Goal: Information Seeking & Learning: Learn about a topic

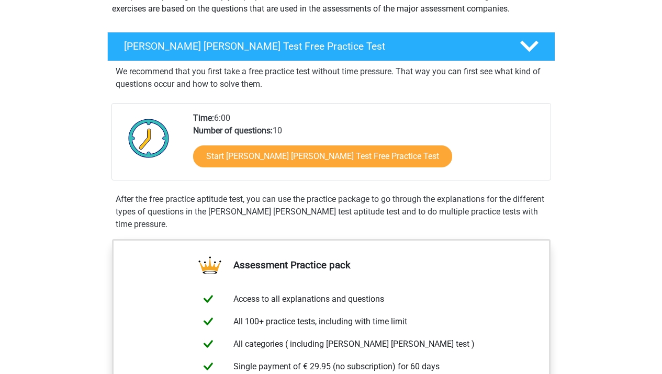
scroll to position [142, 0]
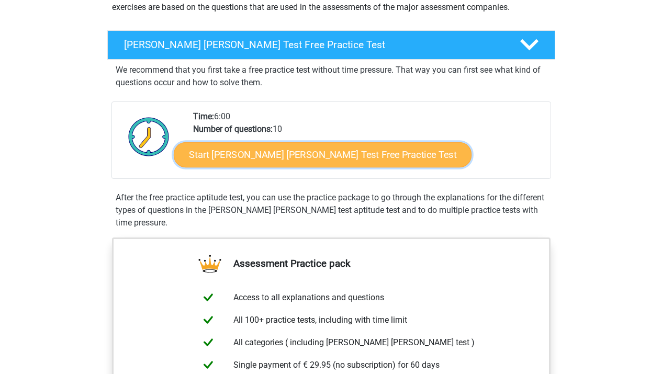
click at [225, 154] on link "Start Watson Glaser Test Free Practice Test" at bounding box center [323, 154] width 298 height 25
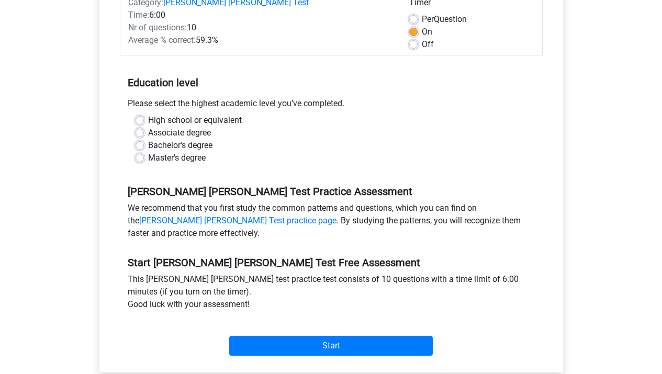
scroll to position [171, 0]
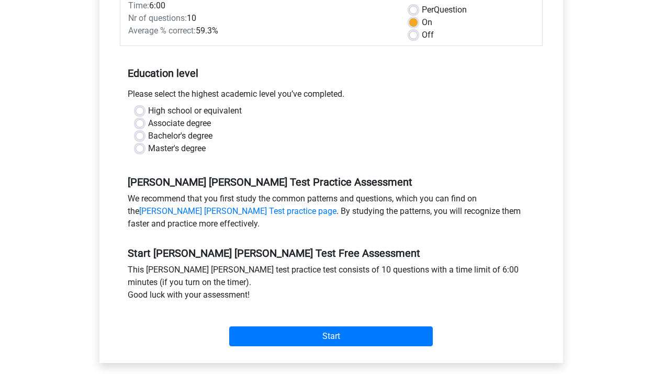
click at [148, 105] on label "High school or equivalent" at bounding box center [195, 111] width 94 height 13
click at [135, 105] on input "High school or equivalent" at bounding box center [139, 110] width 8 height 10
radio input "true"
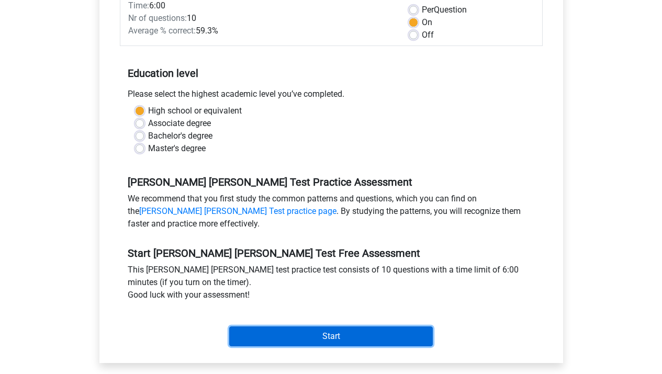
click at [267, 329] on input "Start" at bounding box center [330, 336] width 203 height 20
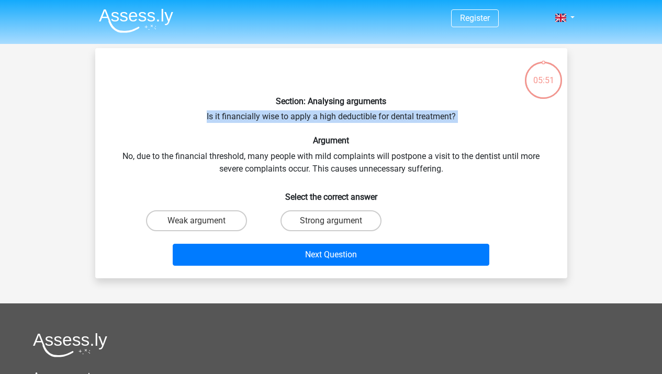
drag, startPoint x: 204, startPoint y: 117, endPoint x: 433, endPoint y: 126, distance: 229.3
click at [433, 126] on div "Section: Analysing arguments Is it financially wise to apply a high deductible …" at bounding box center [330, 162] width 463 height 213
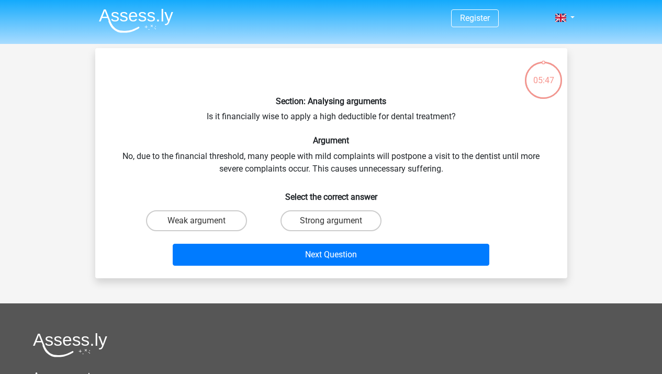
click at [229, 239] on div "Next Question" at bounding box center [331, 252] width 438 height 35
click at [223, 223] on label "Weak argument" at bounding box center [196, 220] width 101 height 21
click at [203, 223] on input "Weak argument" at bounding box center [199, 224] width 7 height 7
radio input "true"
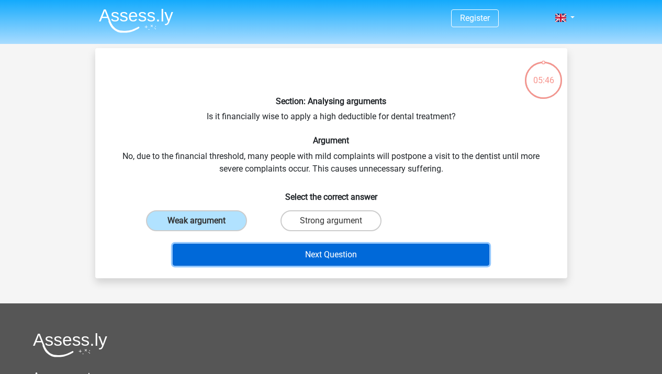
click at [234, 257] on button "Next Question" at bounding box center [331, 255] width 316 height 22
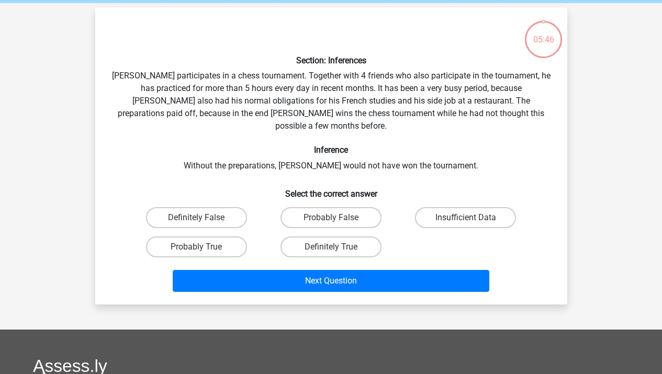
scroll to position [48, 0]
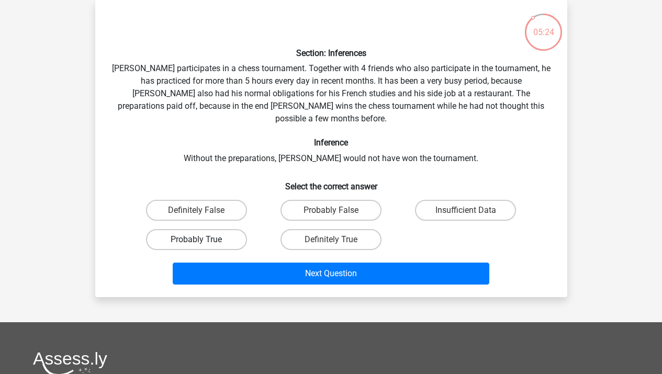
click at [231, 229] on label "Probably True" at bounding box center [196, 239] width 101 height 21
click at [203, 240] on input "Probably True" at bounding box center [199, 243] width 7 height 7
radio input "true"
click at [268, 276] on div "Next Question" at bounding box center [331, 276] width 404 height 26
click at [268, 271] on div "Next Question" at bounding box center [331, 276] width 404 height 26
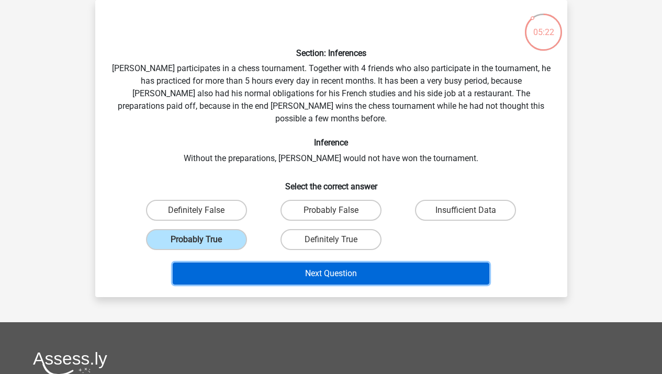
click at [269, 267] on button "Next Question" at bounding box center [331, 274] width 316 height 22
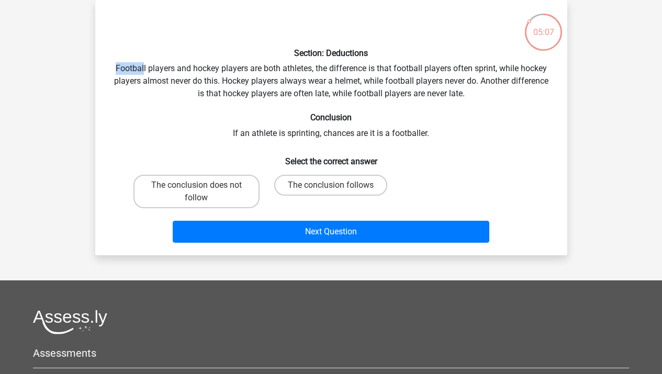
drag, startPoint x: 112, startPoint y: 65, endPoint x: 152, endPoint y: 99, distance: 52.0
click at [142, 82] on div "Section: Deductions Football players and hockey players are both athletes, the …" at bounding box center [330, 127] width 463 height 239
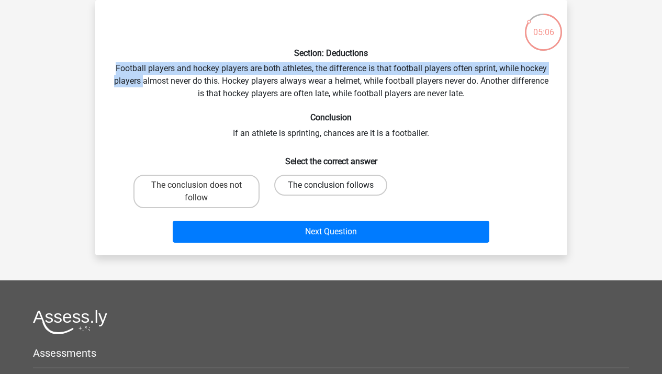
click at [327, 189] on label "The conclusion follows" at bounding box center [330, 185] width 113 height 21
click at [331, 189] on input "The conclusion follows" at bounding box center [334, 188] width 7 height 7
radio input "true"
click at [326, 189] on label "The conclusion follows" at bounding box center [330, 185] width 113 height 21
click at [331, 189] on input "The conclusion follows" at bounding box center [334, 188] width 7 height 7
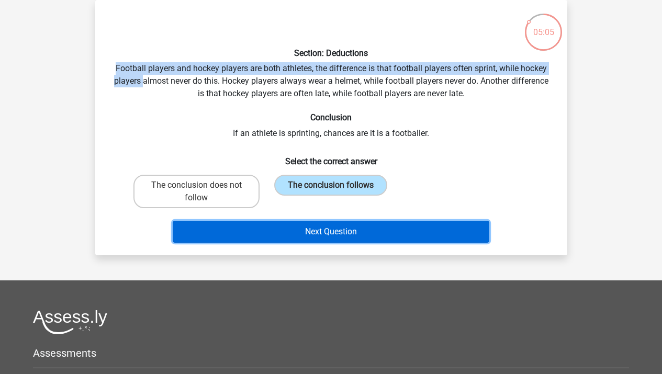
click at [326, 235] on button "Next Question" at bounding box center [331, 232] width 316 height 22
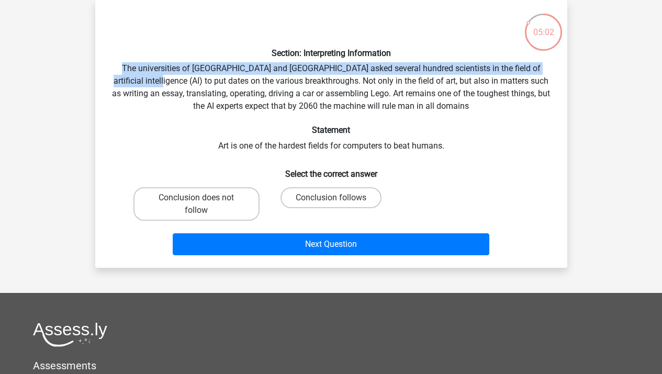
drag, startPoint x: 120, startPoint y: 69, endPoint x: 152, endPoint y: 85, distance: 36.0
click at [152, 85] on div "Section: Interpreting Information The universities of Oxford and Yale asked sev…" at bounding box center [330, 133] width 463 height 251
drag, startPoint x: 350, startPoint y: 200, endPoint x: 350, endPoint y: 210, distance: 9.9
click at [350, 200] on label "Conclusion follows" at bounding box center [330, 197] width 101 height 21
click at [337, 200] on input "Conclusion follows" at bounding box center [334, 201] width 7 height 7
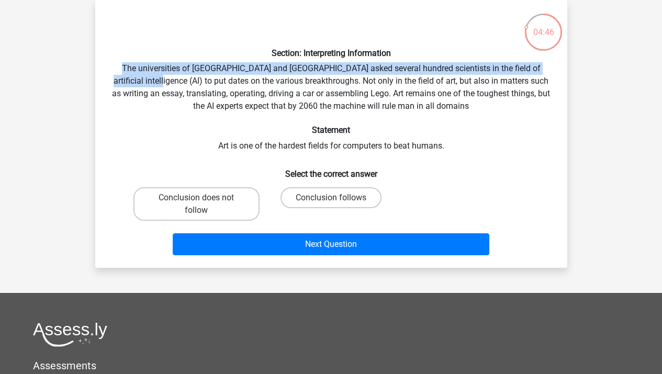
radio input "true"
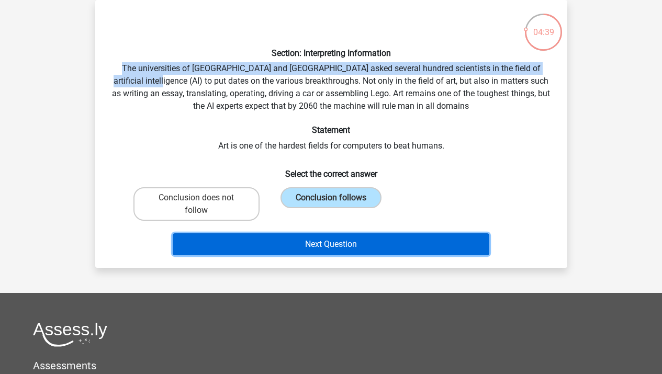
click at [359, 242] on button "Next Question" at bounding box center [331, 244] width 316 height 22
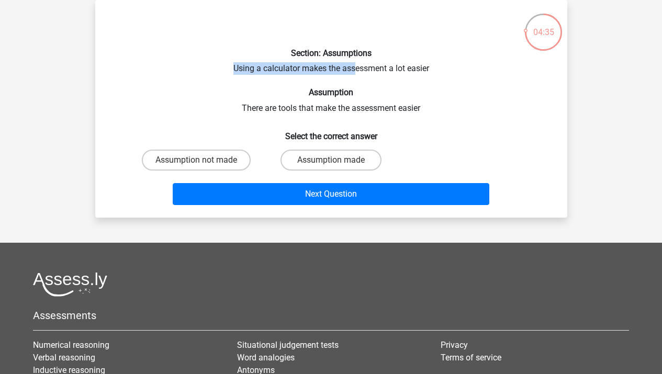
drag, startPoint x: 229, startPoint y: 71, endPoint x: 355, endPoint y: 73, distance: 125.6
click at [355, 73] on div "Section: Assumptions Using a calculator makes the assessment a lot easier Assum…" at bounding box center [330, 108] width 463 height 201
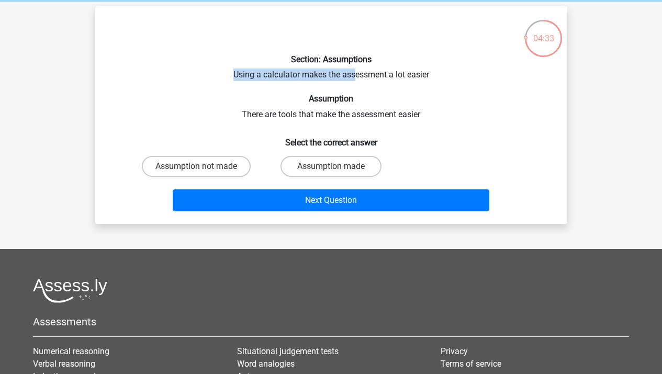
scroll to position [59, 0]
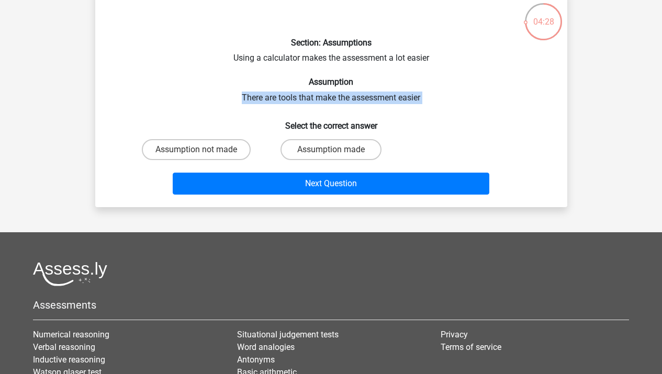
drag, startPoint x: 234, startPoint y: 105, endPoint x: 219, endPoint y: 95, distance: 17.9
click at [219, 95] on div "Section: Assumptions Using a calculator makes the assessment a lot easier Assum…" at bounding box center [330, 98] width 463 height 201
click at [311, 148] on label "Assumption made" at bounding box center [330, 149] width 101 height 21
click at [331, 150] on input "Assumption made" at bounding box center [334, 153] width 7 height 7
radio input "true"
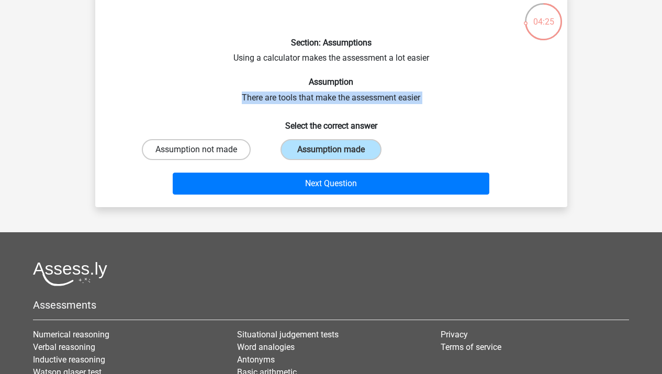
click at [229, 153] on label "Assumption not made" at bounding box center [196, 149] width 109 height 21
click at [203, 153] on input "Assumption not made" at bounding box center [199, 153] width 7 height 7
radio input "true"
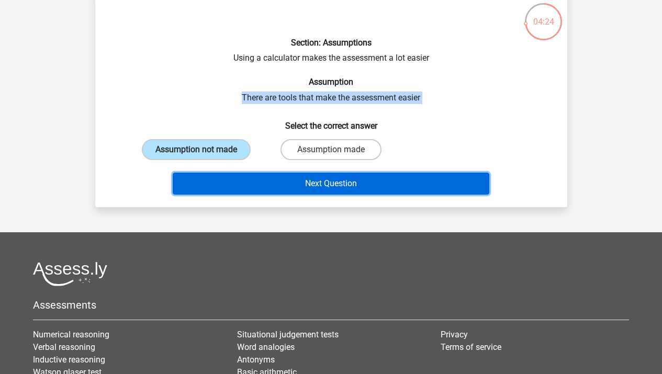
click at [284, 188] on button "Next Question" at bounding box center [331, 184] width 316 height 22
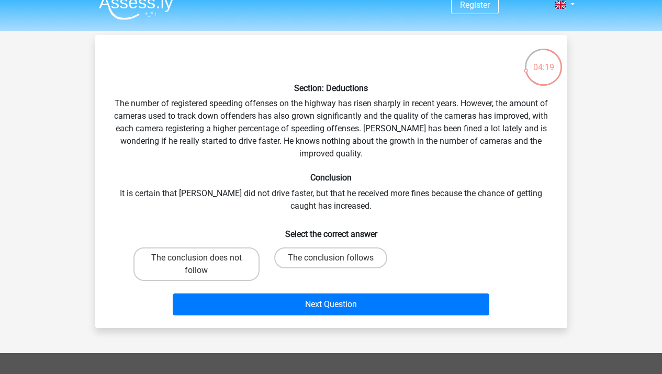
scroll to position [20, 0]
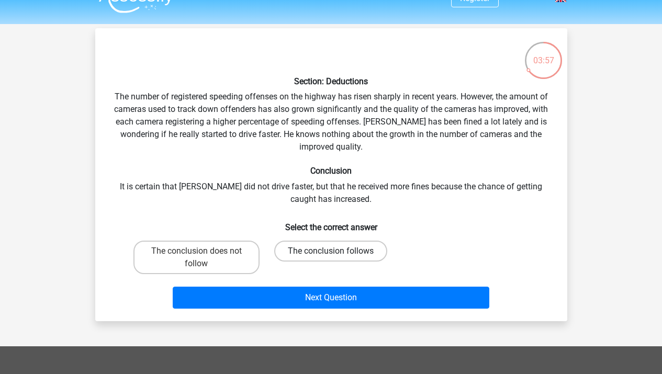
click at [291, 253] on label "The conclusion follows" at bounding box center [330, 251] width 113 height 21
click at [331, 253] on input "The conclusion follows" at bounding box center [334, 254] width 7 height 7
radio input "true"
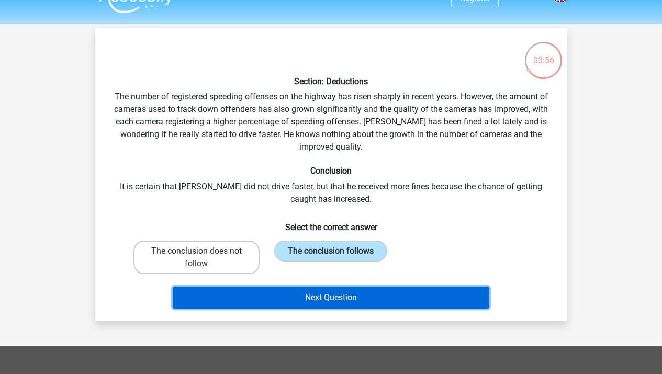
click at [287, 294] on button "Next Question" at bounding box center [331, 298] width 316 height 22
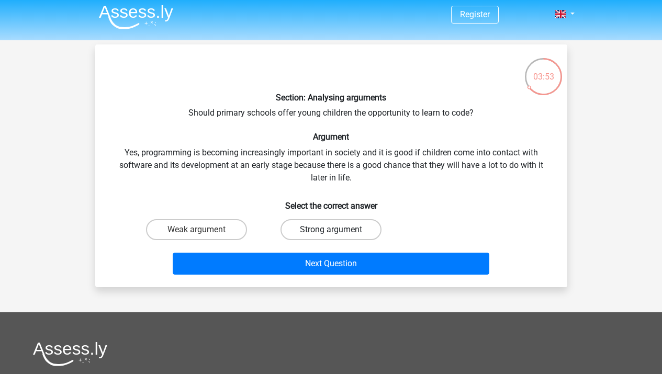
scroll to position [4, 0]
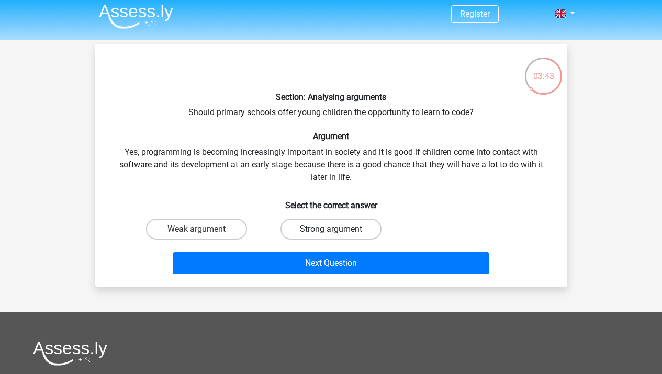
click at [320, 231] on label "Strong argument" at bounding box center [330, 229] width 101 height 21
click at [331, 231] on input "Strong argument" at bounding box center [334, 232] width 7 height 7
radio input "true"
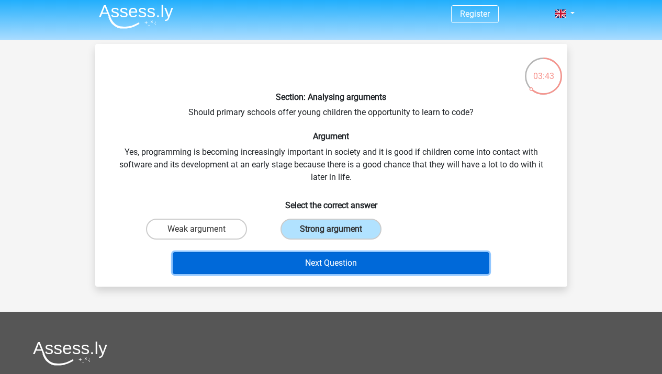
click at [322, 257] on button "Next Question" at bounding box center [331, 263] width 316 height 22
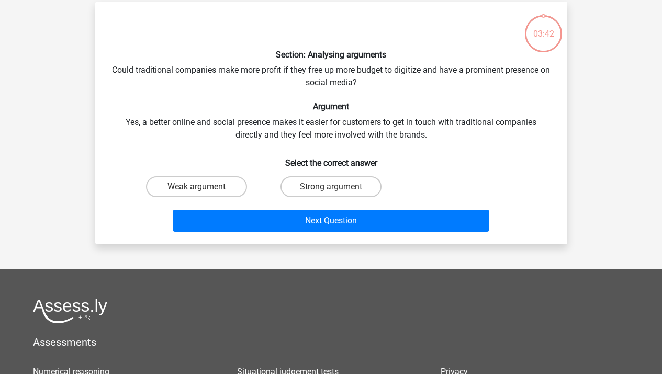
scroll to position [48, 0]
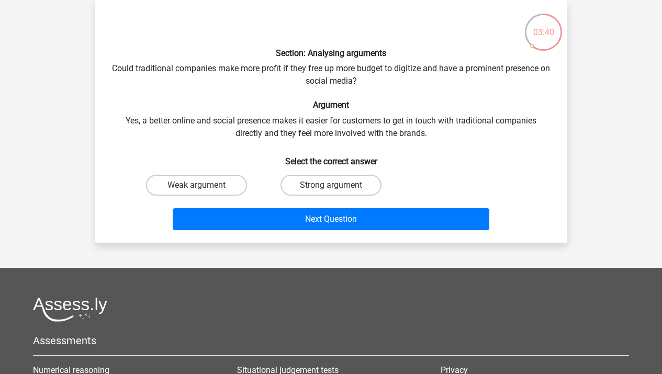
drag, startPoint x: 127, startPoint y: 85, endPoint x: 246, endPoint y: 78, distance: 119.5
click at [244, 78] on div "Section: Analysing arguments Could traditional companies make more profit if th…" at bounding box center [330, 121] width 463 height 226
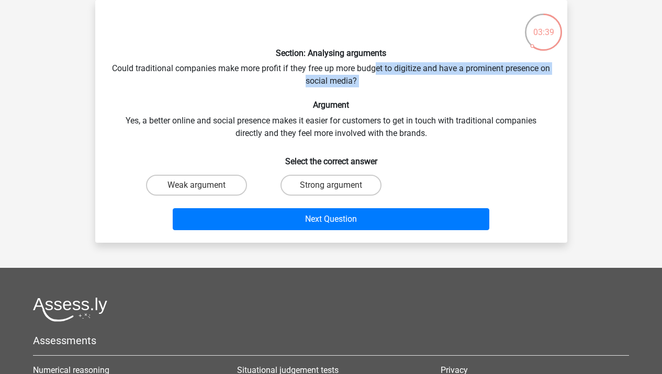
drag, startPoint x: 381, startPoint y: 70, endPoint x: 478, endPoint y: 113, distance: 106.3
click at [522, 96] on div "Section: Analysing arguments Could traditional companies make more profit if th…" at bounding box center [330, 121] width 463 height 226
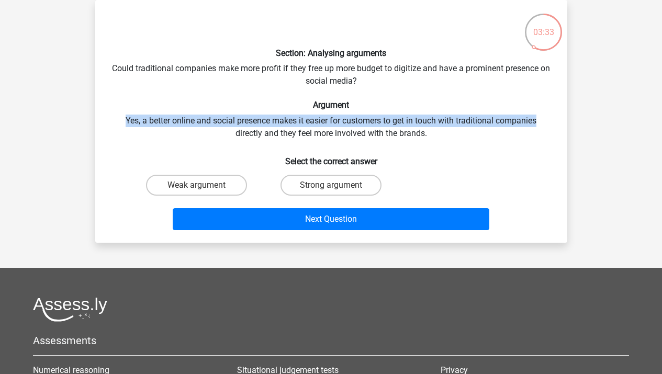
drag, startPoint x: 129, startPoint y: 123, endPoint x: 539, endPoint y: 122, distance: 410.1
click at [539, 122] on div "Section: Analysing arguments Could traditional companies make more profit if th…" at bounding box center [330, 121] width 463 height 226
click at [320, 185] on label "Strong argument" at bounding box center [330, 185] width 101 height 21
click at [331, 185] on input "Strong argument" at bounding box center [334, 188] width 7 height 7
radio input "true"
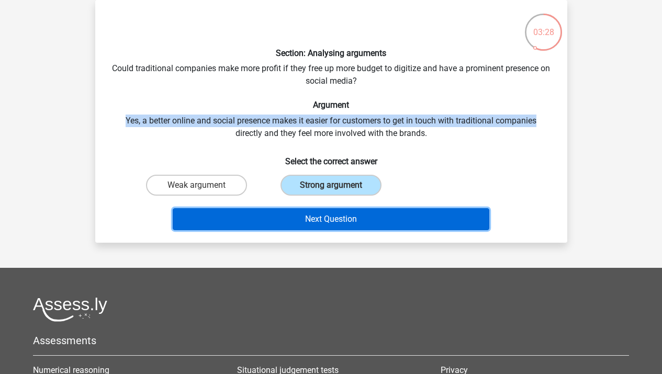
click at [324, 221] on button "Next Question" at bounding box center [331, 219] width 316 height 22
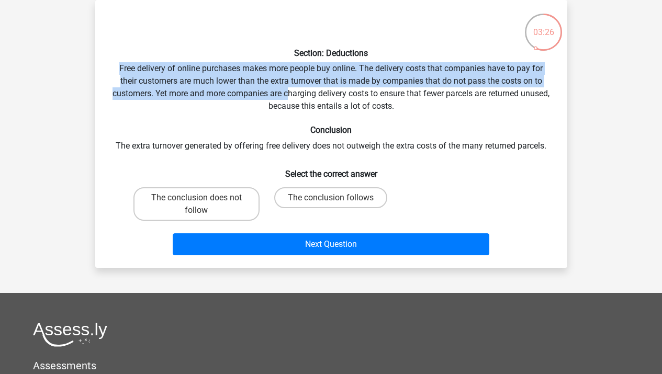
drag, startPoint x: 104, startPoint y: 70, endPoint x: 268, endPoint y: 105, distance: 168.6
click at [304, 93] on div "Section: Deductions Free delivery of online purchases makes more people buy onl…" at bounding box center [330, 133] width 463 height 251
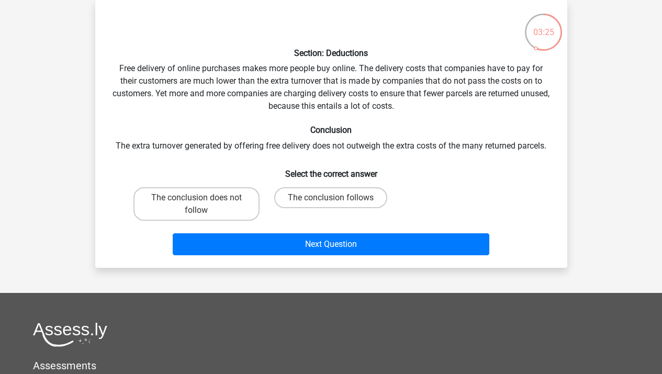
drag, startPoint x: 151, startPoint y: 146, endPoint x: 350, endPoint y: 151, distance: 199.3
click at [350, 151] on div "Section: Deductions Free delivery of online purchases makes more people buy onl…" at bounding box center [330, 133] width 463 height 251
click at [216, 201] on label "The conclusion does not follow" at bounding box center [196, 203] width 126 height 33
click at [203, 201] on input "The conclusion does not follow" at bounding box center [199, 201] width 7 height 7
radio input "true"
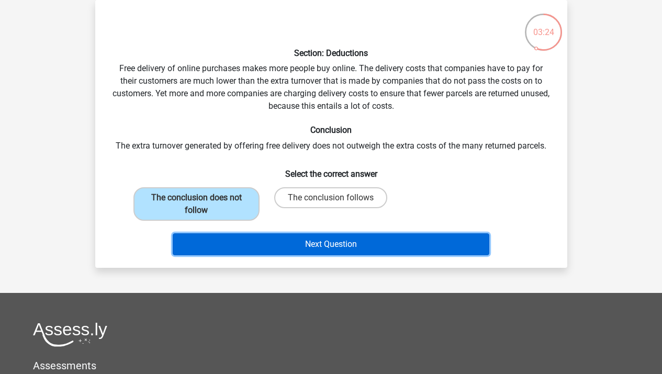
click at [237, 242] on button "Next Question" at bounding box center [331, 244] width 316 height 22
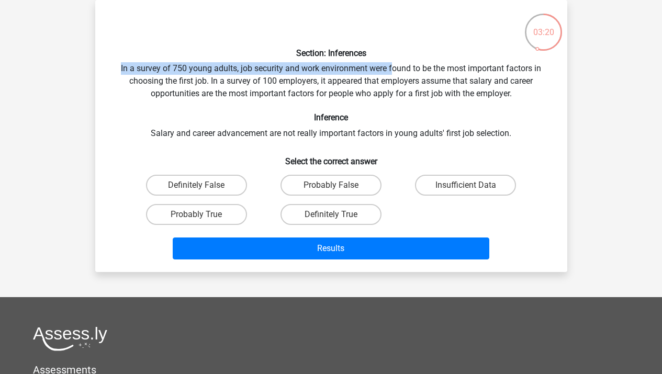
drag, startPoint x: 114, startPoint y: 67, endPoint x: 394, endPoint y: 69, distance: 279.8
click at [394, 69] on div "Section: Inferences In a survey of 750 young adults, job security and work envi…" at bounding box center [330, 135] width 463 height 255
click at [305, 179] on label "Probably False" at bounding box center [330, 185] width 101 height 21
click at [331, 185] on input "Probably False" at bounding box center [334, 188] width 7 height 7
radio input "true"
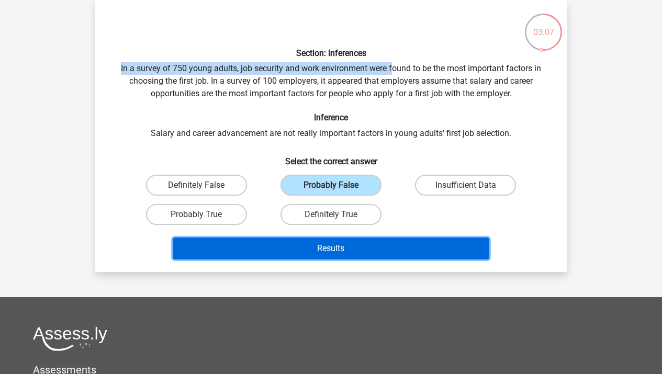
click at [331, 245] on button "Results" at bounding box center [331, 248] width 316 height 22
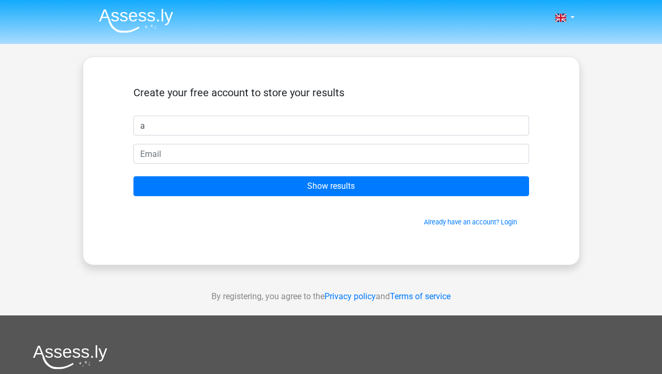
type input "a"
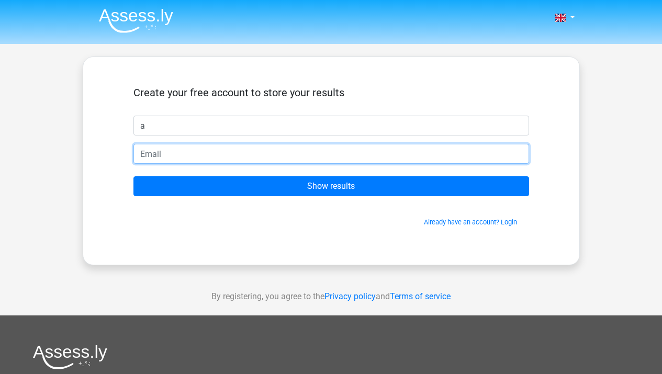
click at [277, 149] on input "email" at bounding box center [330, 154] width 395 height 20
type input "joshuasholademi21@gmail.com"
click at [133, 176] on input "Show results" at bounding box center [330, 186] width 395 height 20
